Goal: Task Accomplishment & Management: Use online tool/utility

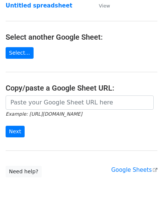
scroll to position [75, 0]
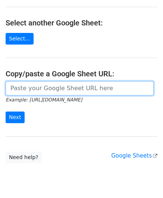
click at [42, 89] on input "url" at bounding box center [80, 88] width 148 height 14
paste input "[URL][DOMAIN_NAME]"
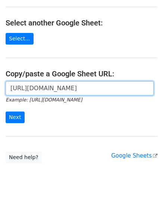
scroll to position [0, 164]
type input "[URL][DOMAIN_NAME]"
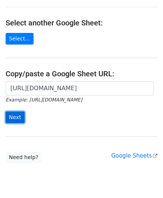
click at [19, 114] on input "Next" at bounding box center [15, 117] width 19 height 12
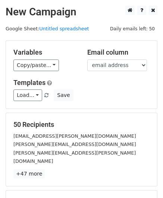
scroll to position [91, 0]
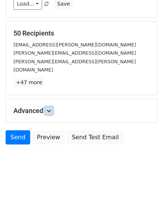
click at [53, 106] on link at bounding box center [49, 110] width 8 height 8
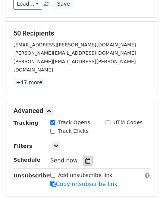
click at [86, 158] on icon at bounding box center [88, 160] width 5 height 5
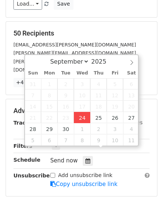
type input "2025-09-24 12:00"
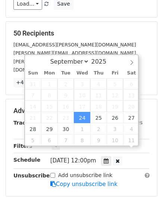
scroll to position [0, 0]
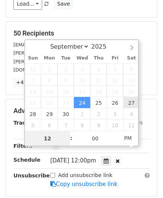
paste input "6"
type input "6"
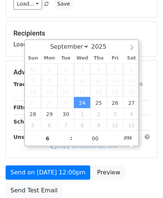
type input "2025-09-24 18:00"
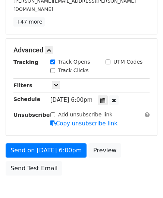
scroll to position [181, 0]
